Goal: Transaction & Acquisition: Subscribe to service/newsletter

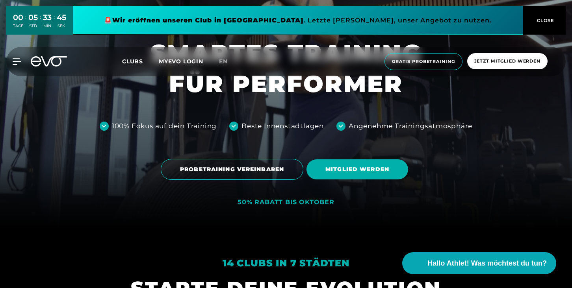
scroll to position [50, 0]
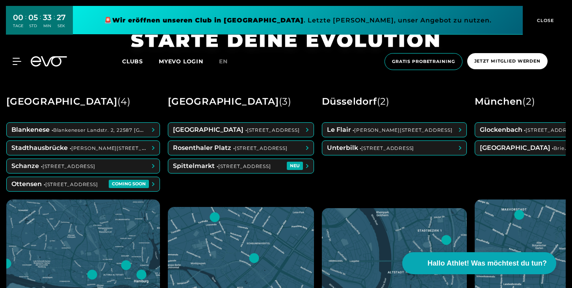
scroll to position [308, 0]
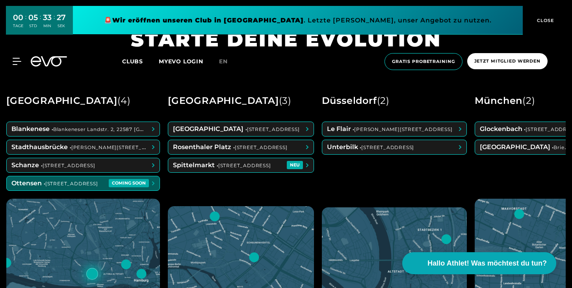
click at [54, 183] on span at bounding box center [83, 184] width 153 height 14
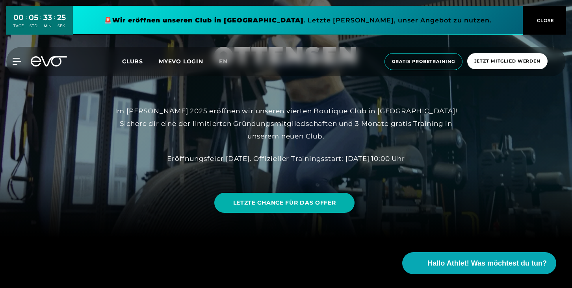
scroll to position [57, 0]
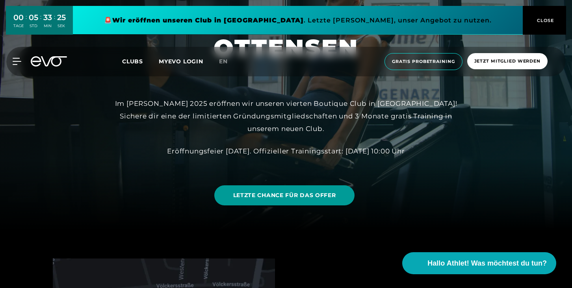
click at [307, 193] on span "LETZTE CHANCE FÜR DAS OFFER" at bounding box center [284, 196] width 103 height 8
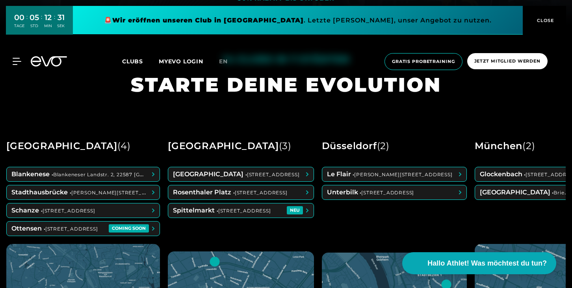
scroll to position [262, 0]
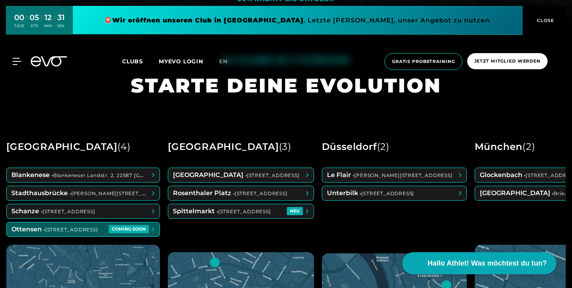
click at [107, 229] on span at bounding box center [83, 230] width 153 height 14
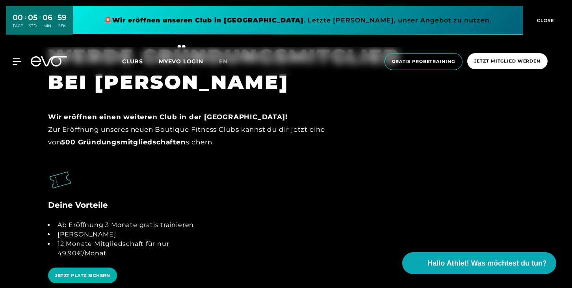
scroll to position [1637, 0]
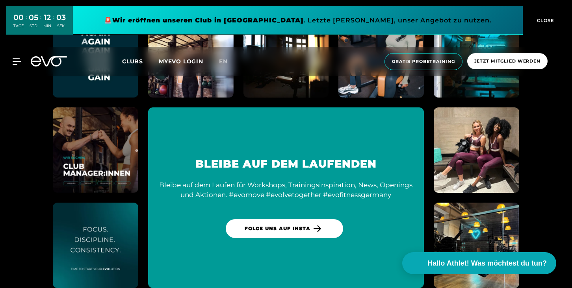
scroll to position [4074, 0]
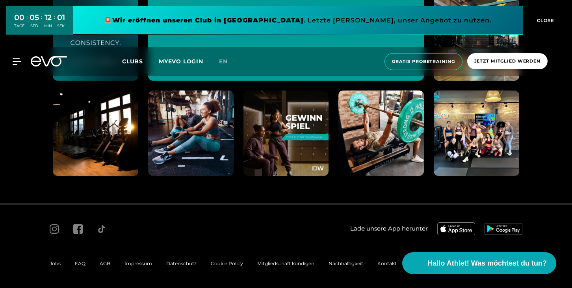
click at [22, 57] on div "MyEVO Login Über EVO Mitgliedschaften Probetraining TAGESPASS EVO Studios Düsse…" at bounding box center [286, 62] width 569 height 30
click at [13, 60] on icon at bounding box center [18, 61] width 11 height 7
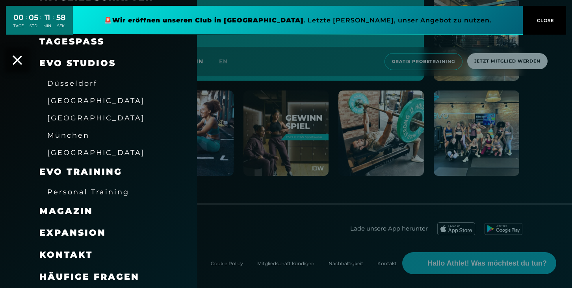
scroll to position [0, 0]
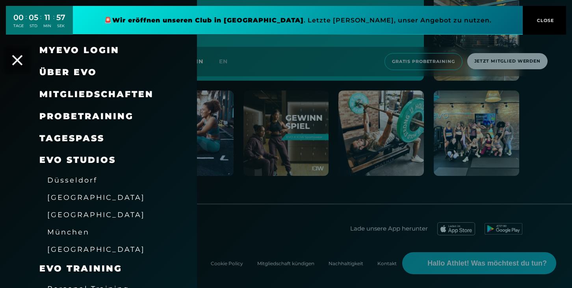
click at [18, 57] on icon at bounding box center [17, 60] width 10 height 10
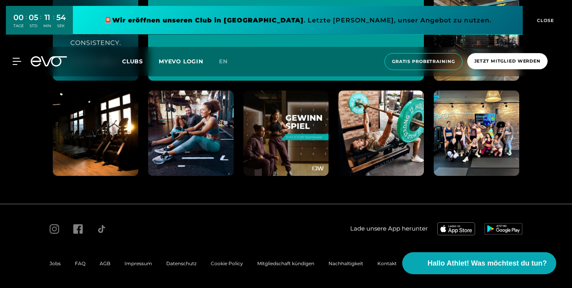
click at [173, 264] on span "Datenschutz" at bounding box center [181, 264] width 30 height 6
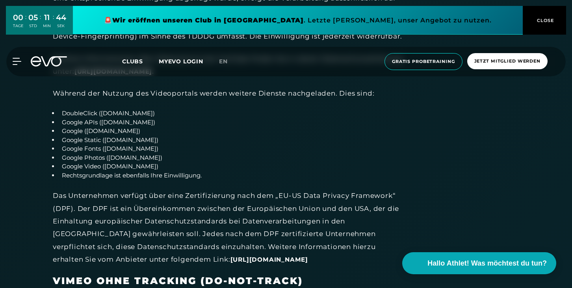
scroll to position [12936, 0]
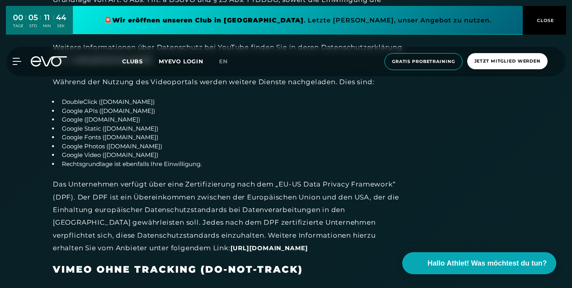
click at [54, 69] on div "MyEVO Login Über EVO Mitgliedschaften Probetraining TAGESPASS EVO Studios Düsse…" at bounding box center [286, 62] width 569 height 30
click at [39, 58] on icon at bounding box center [49, 61] width 36 height 10
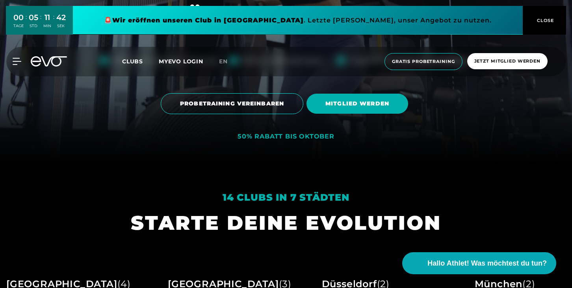
scroll to position [125, 0]
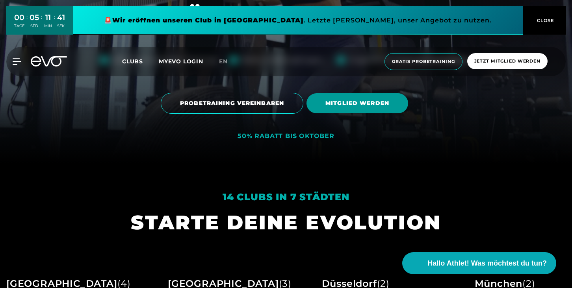
click at [351, 107] on span "MITGLIED WERDEN" at bounding box center [358, 103] width 64 height 8
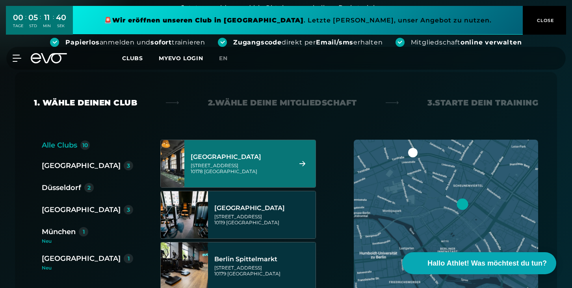
click at [234, 191] on div "Berlin Rosenthaler Platz Torstraße 125 10119 Berlin" at bounding box center [238, 215] width 156 height 48
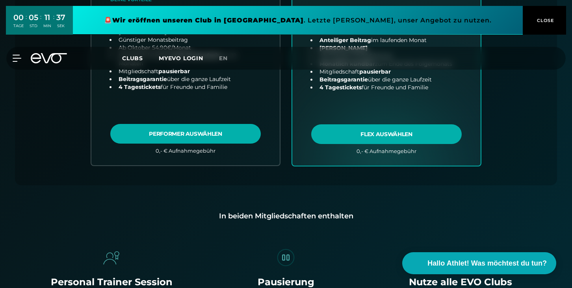
scroll to position [379, 0]
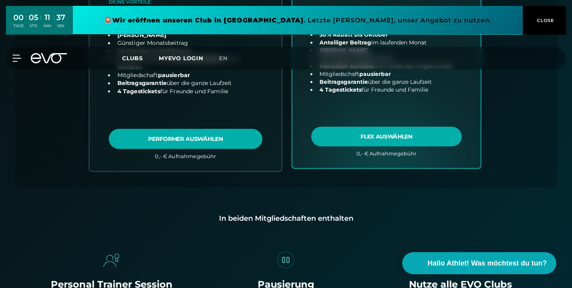
click at [210, 152] on link "choose plan" at bounding box center [185, 16] width 192 height 310
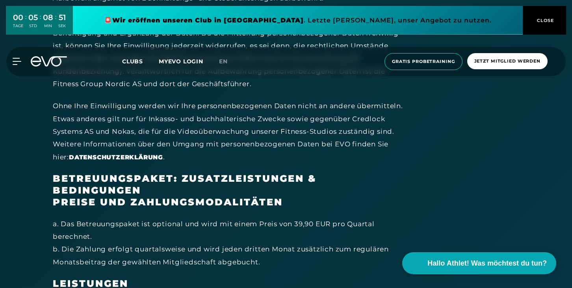
scroll to position [893, 0]
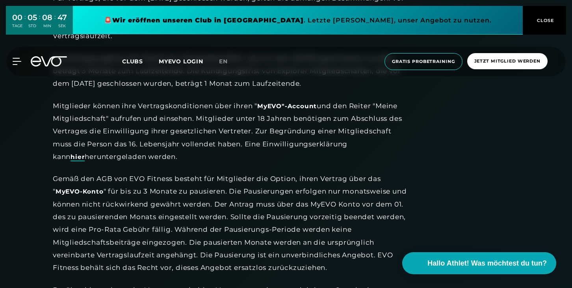
click at [85, 153] on link "hier" at bounding box center [78, 157] width 14 height 8
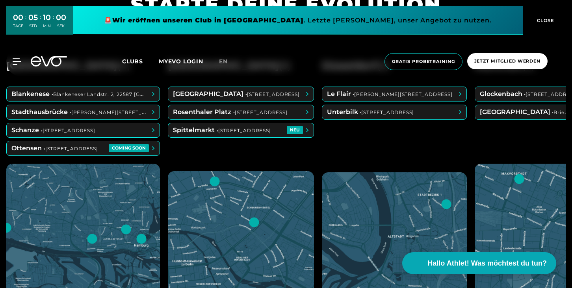
scroll to position [352, 0]
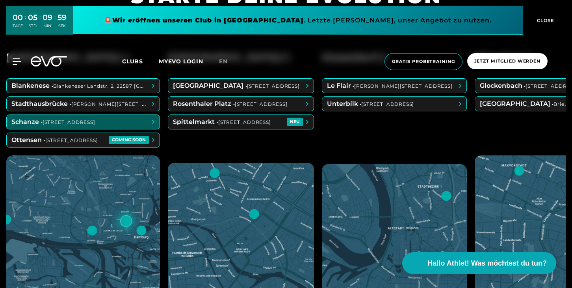
click at [75, 117] on span at bounding box center [83, 122] width 153 height 14
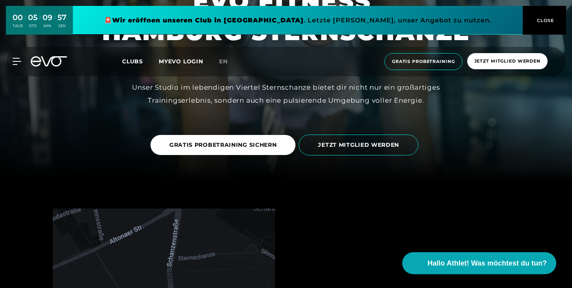
scroll to position [110, 0]
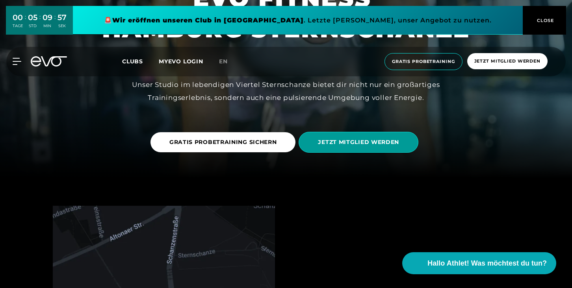
click at [364, 139] on span "JETZT MITGLIED WERDEN" at bounding box center [358, 142] width 81 height 8
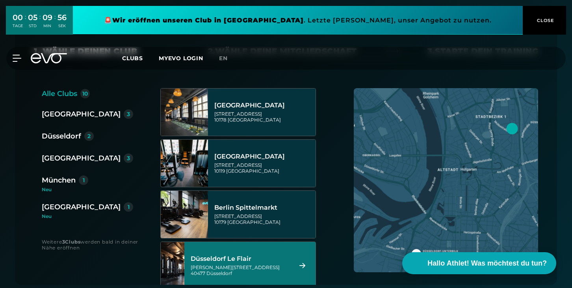
scroll to position [46, 0]
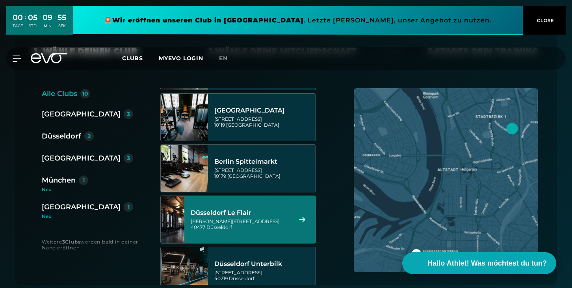
click at [63, 160] on div "[GEOGRAPHIC_DATA]" at bounding box center [81, 158] width 79 height 11
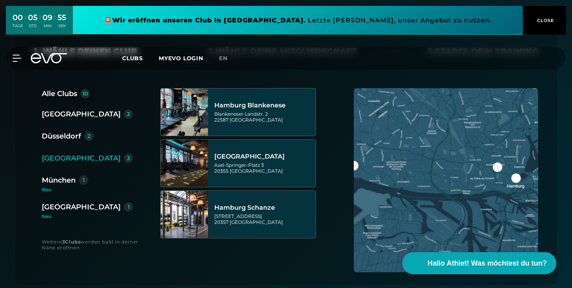
scroll to position [0, 0]
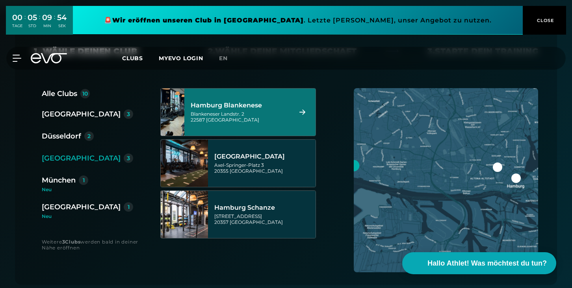
click at [273, 117] on div "Blankeneser Landstr. 2 22587 Hamburg" at bounding box center [240, 117] width 99 height 12
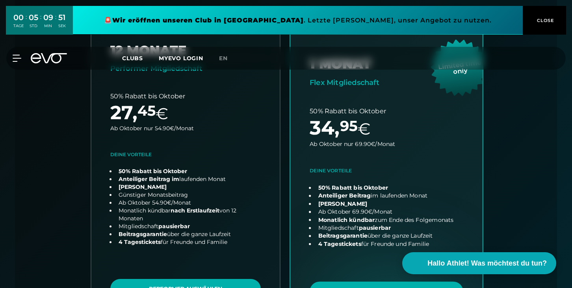
scroll to position [226, 0]
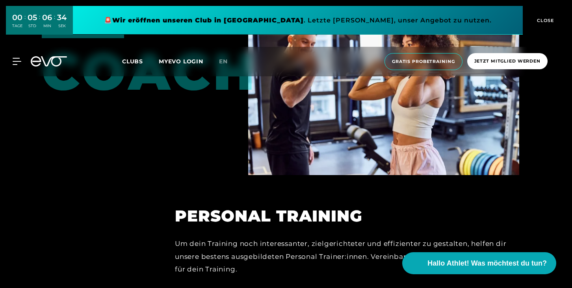
scroll to position [1883, 0]
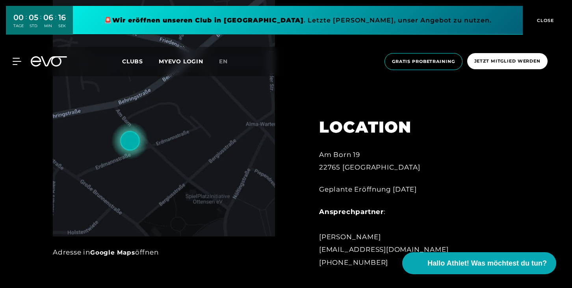
scroll to position [434, 0]
